Goal: Information Seeking & Learning: Check status

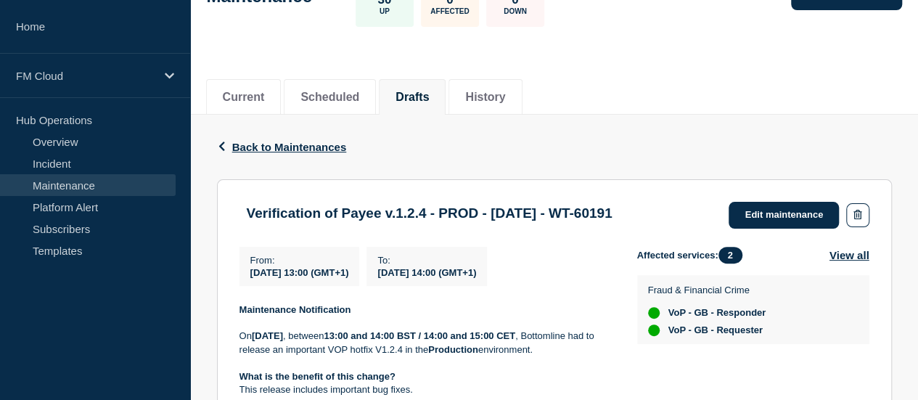
scroll to position [218, 0]
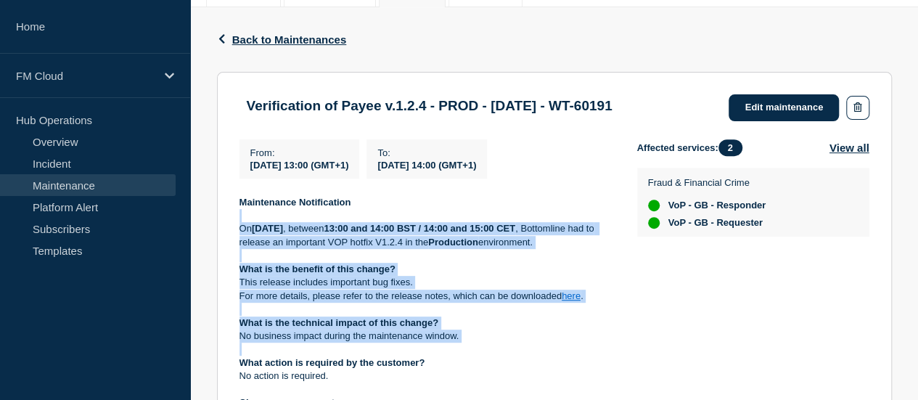
drag, startPoint x: 452, startPoint y: 222, endPoint x: 521, endPoint y: 346, distance: 142.0
click at [521, 346] on div "Maintenance Notification [DATE][DATE] , between 13:00 and 14:00 BST / 14:00 and…" at bounding box center [427, 370] width 375 height 348
click at [513, 325] on p "What is the technical impact of this change?" at bounding box center [427, 323] width 375 height 13
